Goal: Check status

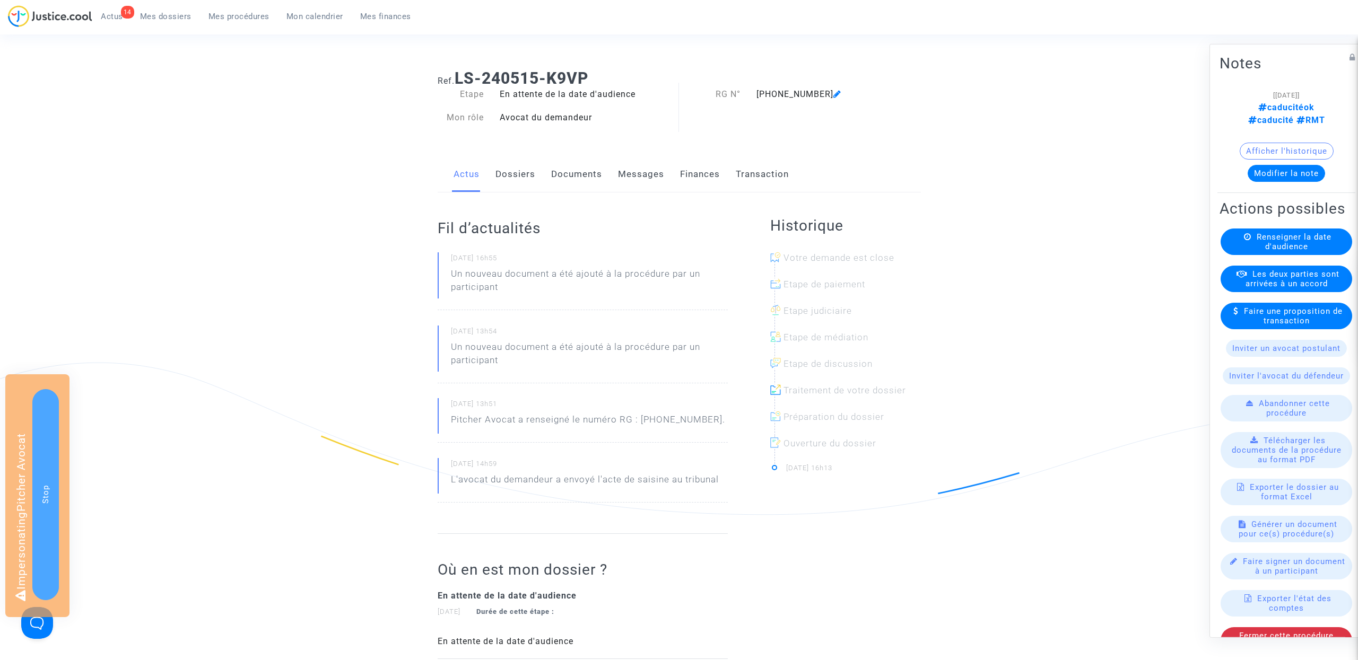
click at [573, 176] on link "Documents" at bounding box center [576, 174] width 51 height 35
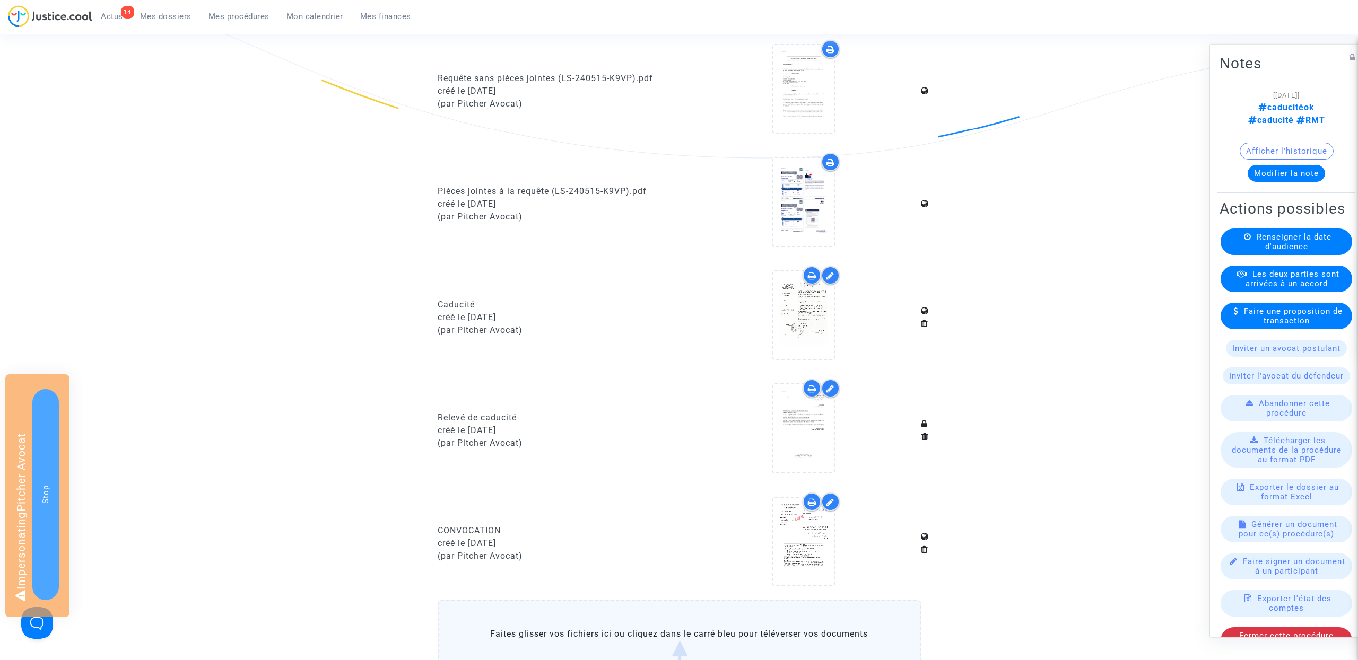
scroll to position [395, 0]
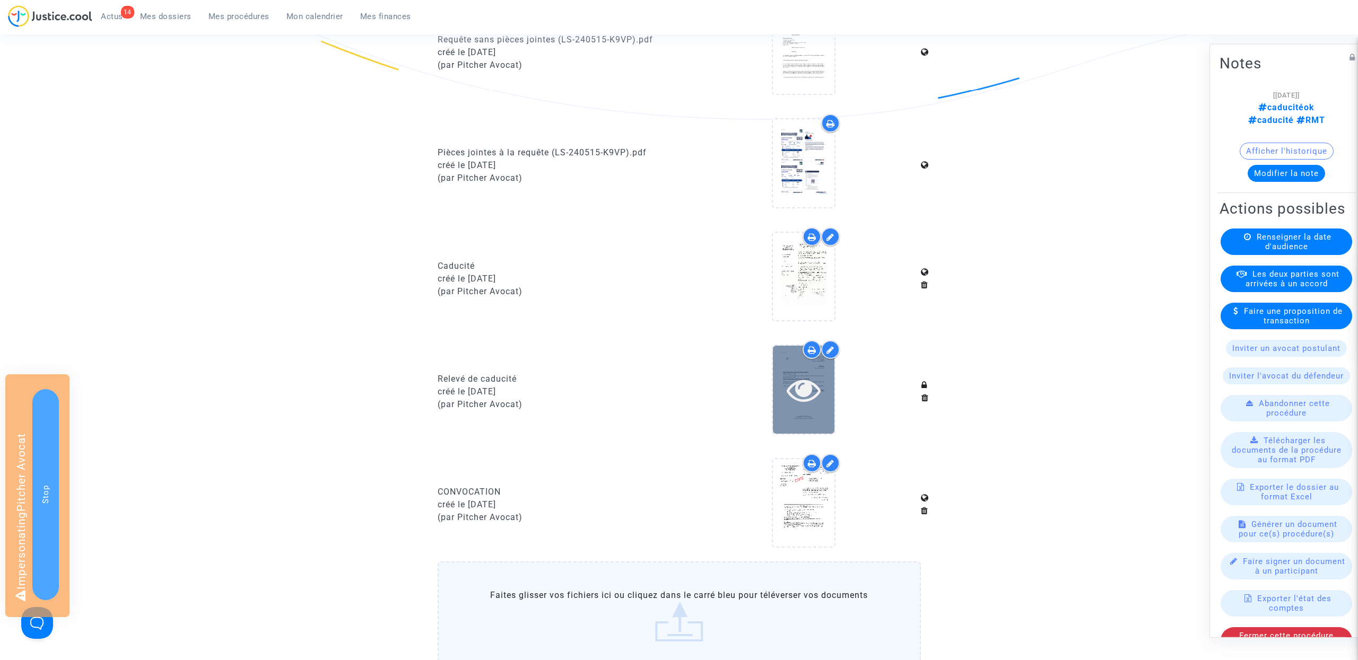
click at [812, 385] on icon at bounding box center [804, 390] width 34 height 34
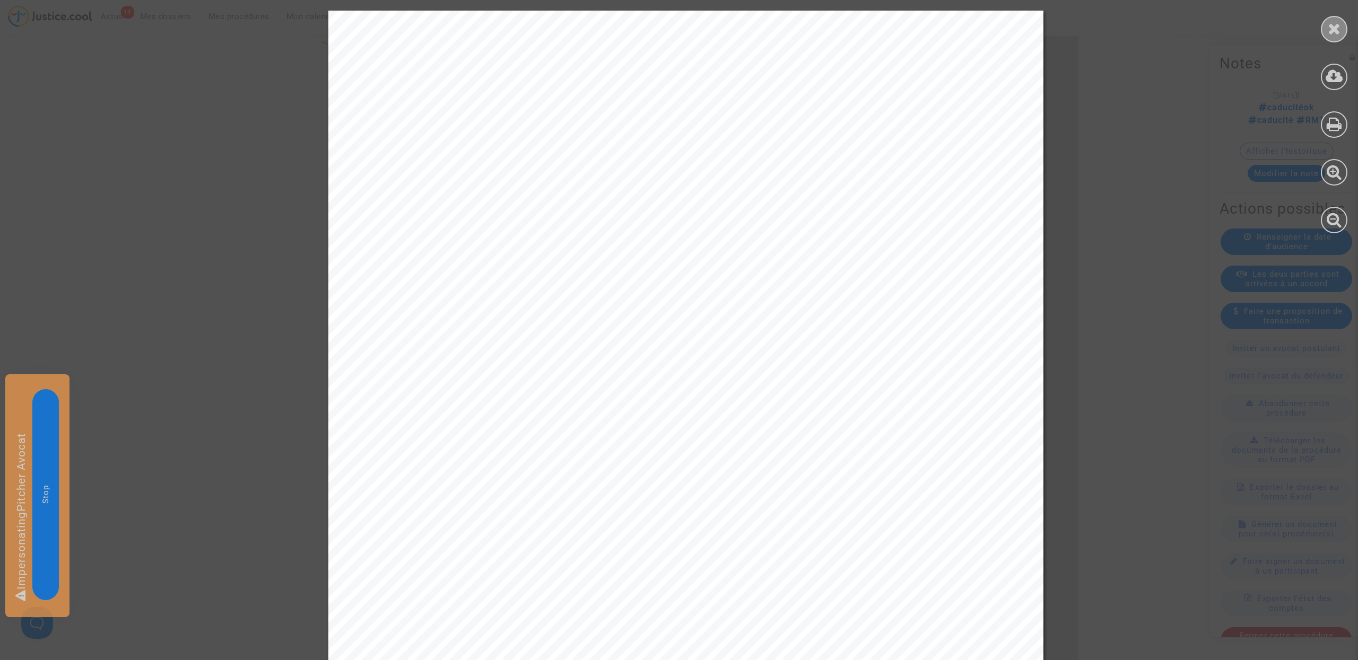
click at [1340, 36] on div at bounding box center [1334, 29] width 27 height 27
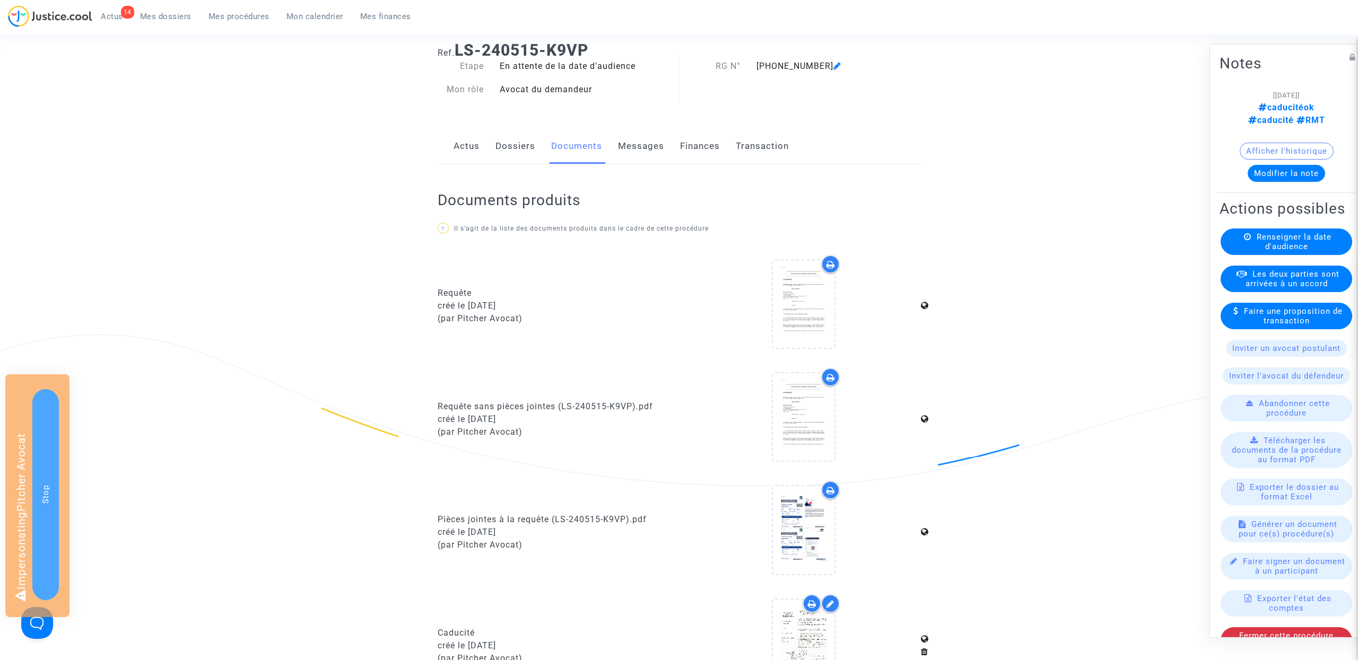
scroll to position [0, 0]
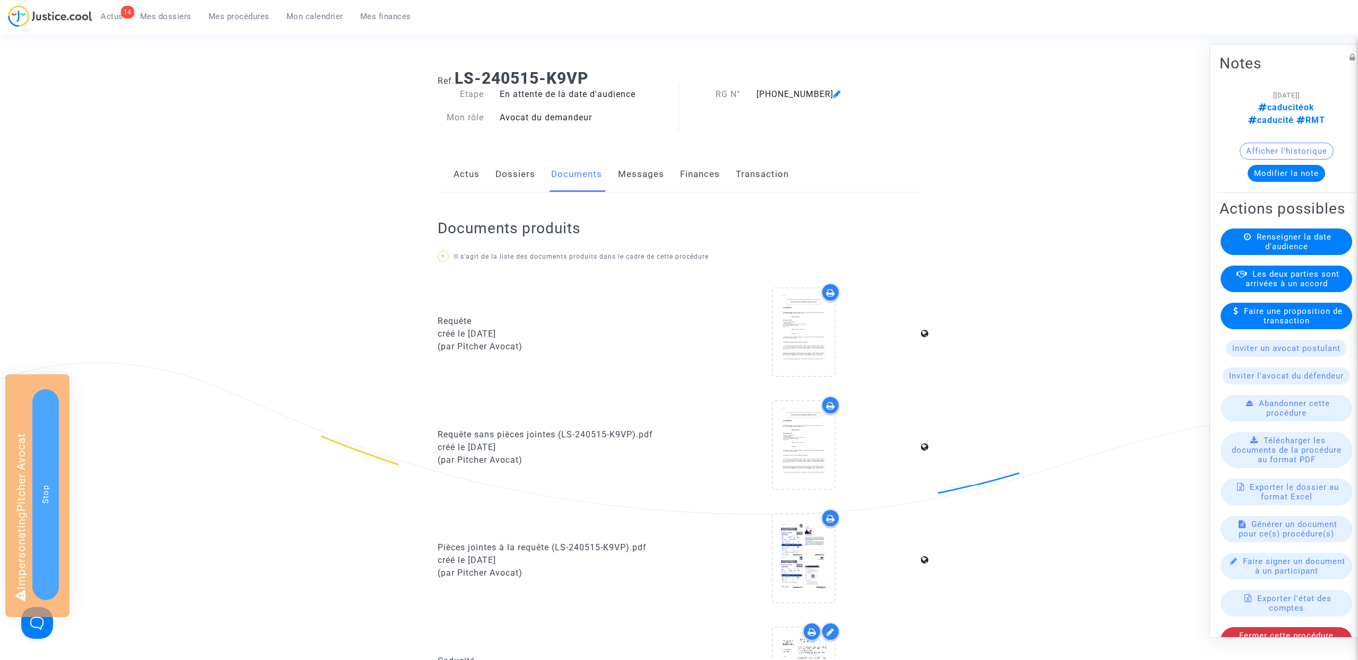
click at [464, 167] on link "Actus" at bounding box center [467, 174] width 26 height 35
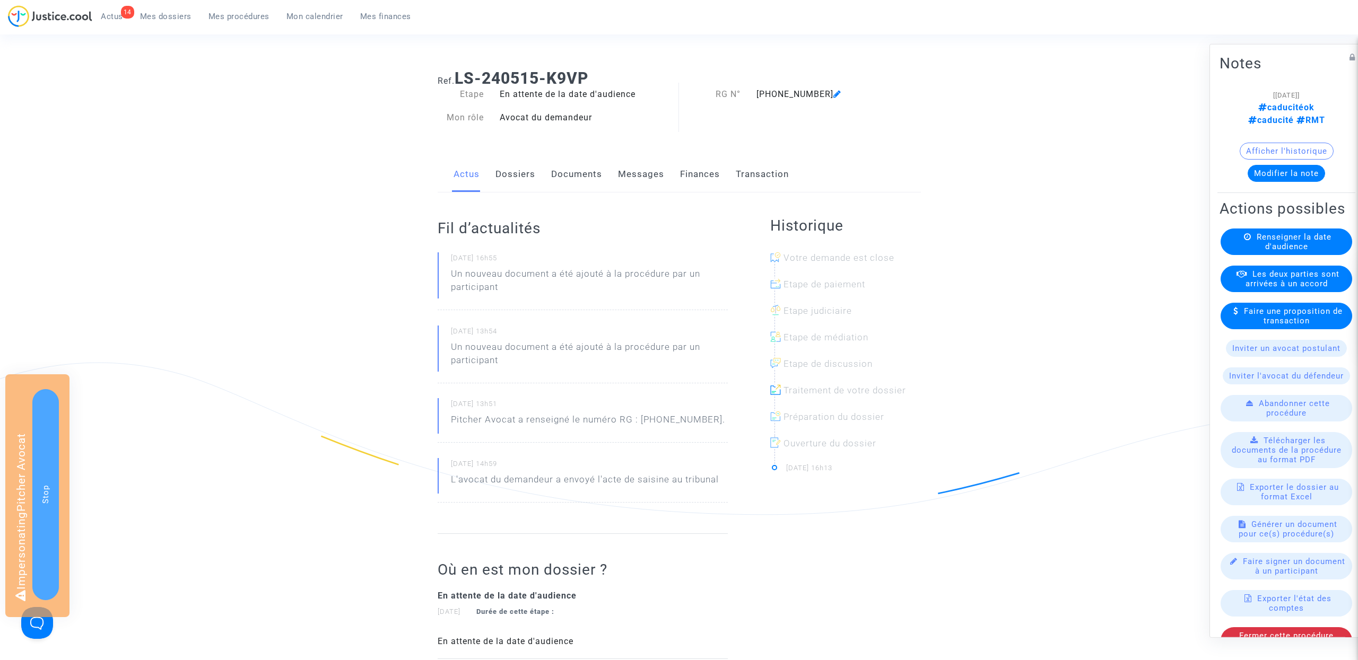
click at [1284, 142] on button "Afficher l'historique" at bounding box center [1287, 150] width 94 height 17
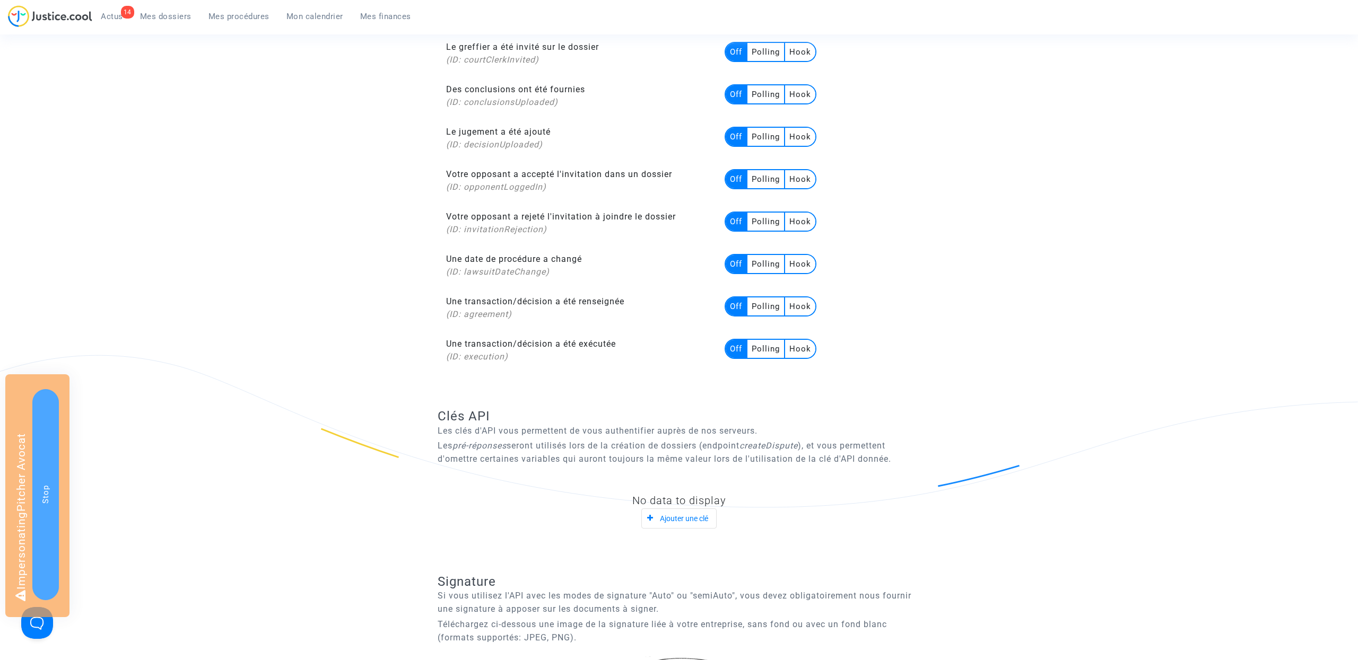
scroll to position [771, 0]
